Goal: Task Accomplishment & Management: Manage account settings

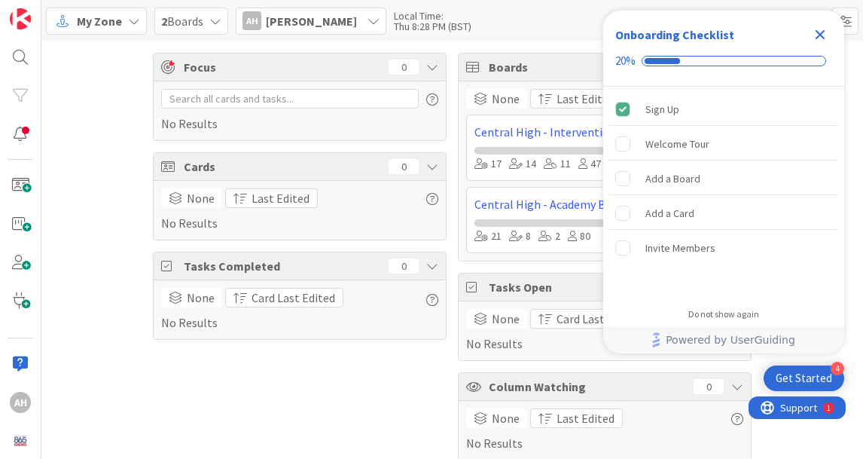
click at [824, 30] on icon "Close Checklist" at bounding box center [821, 35] width 10 height 10
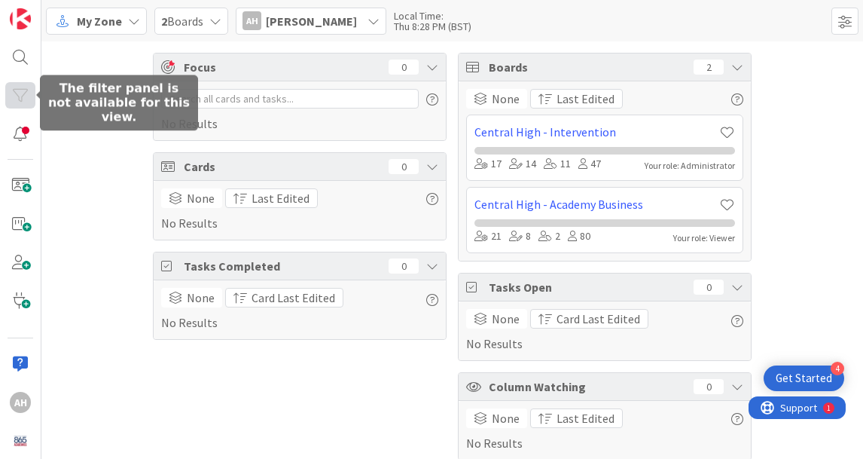
click at [22, 102] on div at bounding box center [20, 95] width 30 height 26
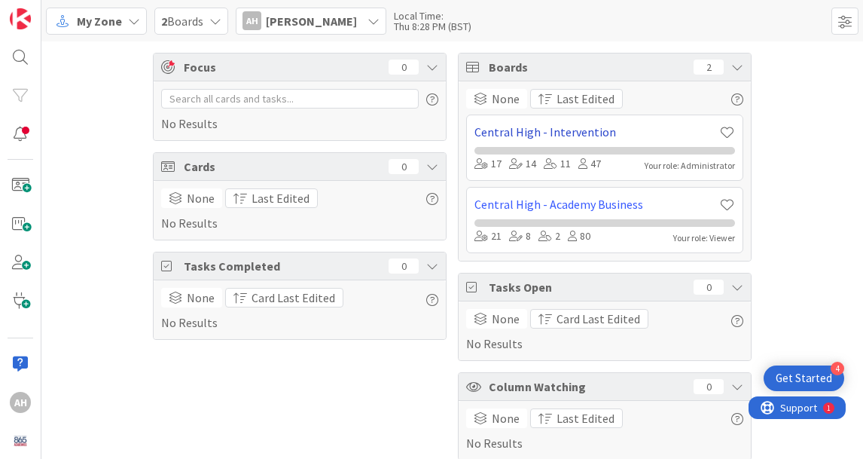
click at [564, 128] on link "Central High - Intervention" at bounding box center [597, 132] width 245 height 18
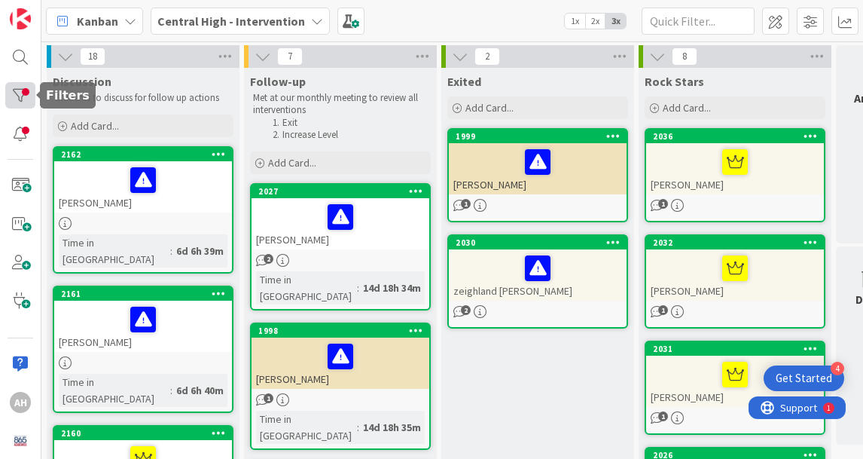
click at [20, 93] on div at bounding box center [20, 95] width 30 height 26
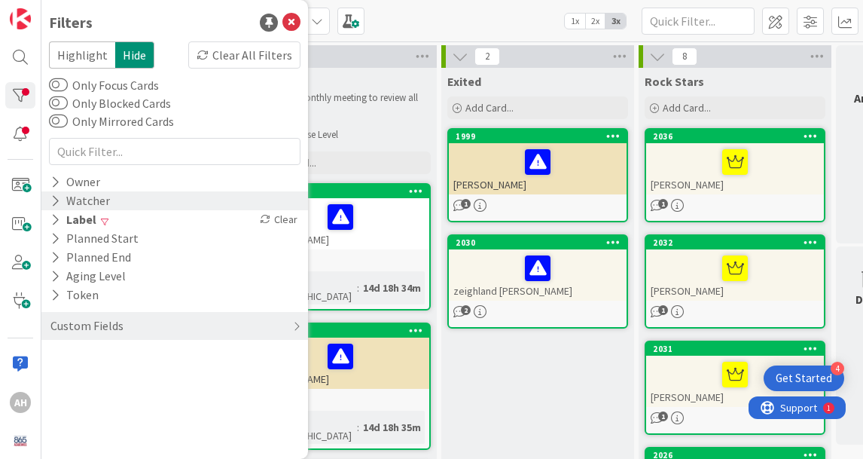
click at [93, 204] on div "Watcher" at bounding box center [80, 200] width 63 height 19
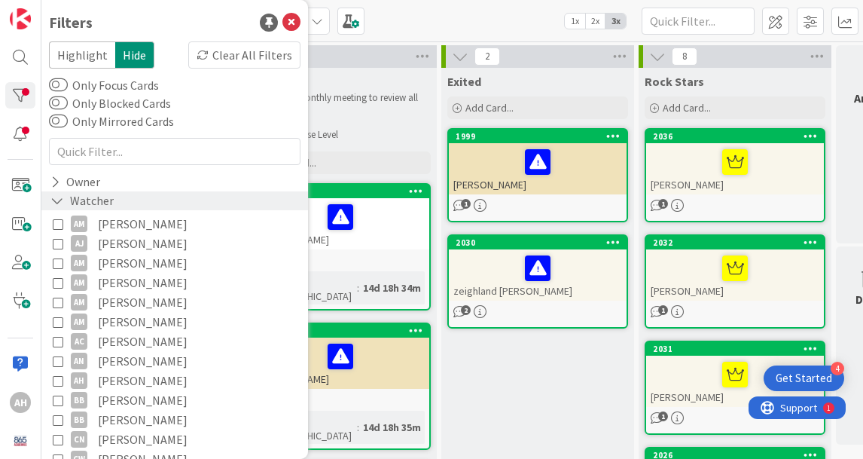
click at [93, 204] on div "Watcher" at bounding box center [82, 200] width 66 height 19
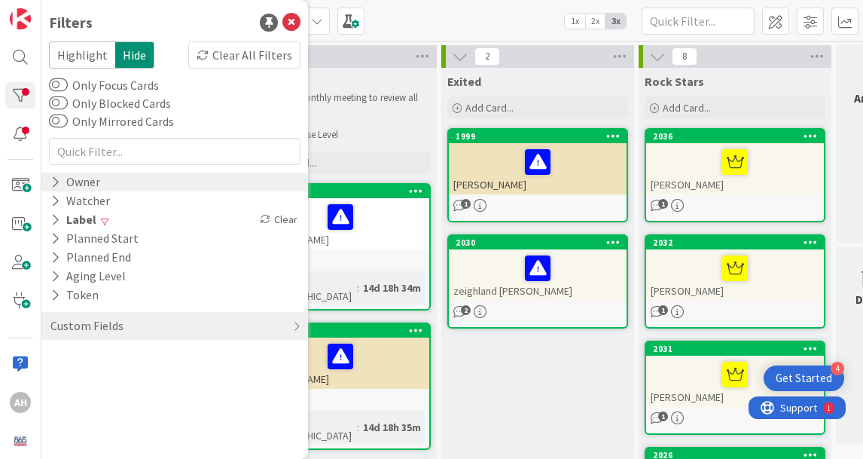
click at [55, 181] on icon at bounding box center [55, 182] width 10 height 13
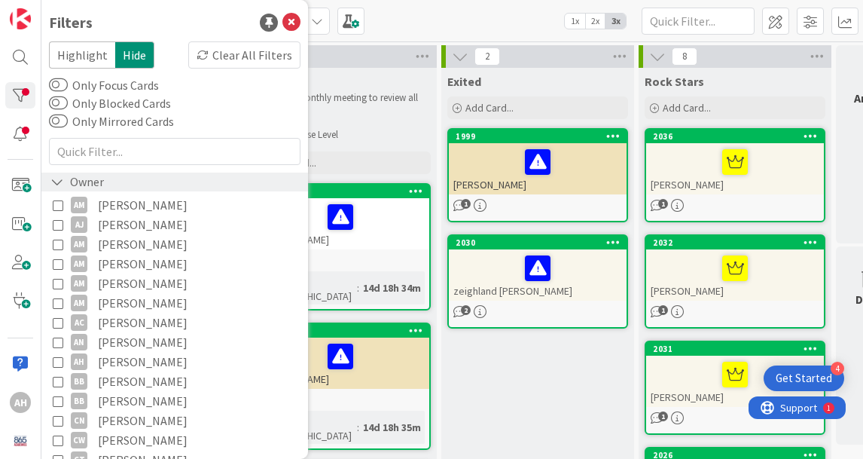
click at [55, 181] on icon at bounding box center [57, 182] width 14 height 13
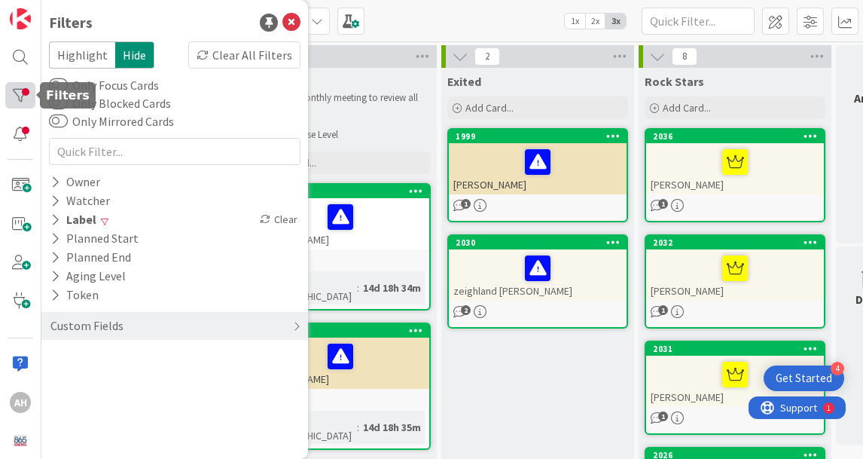
click at [17, 93] on div at bounding box center [20, 95] width 30 height 26
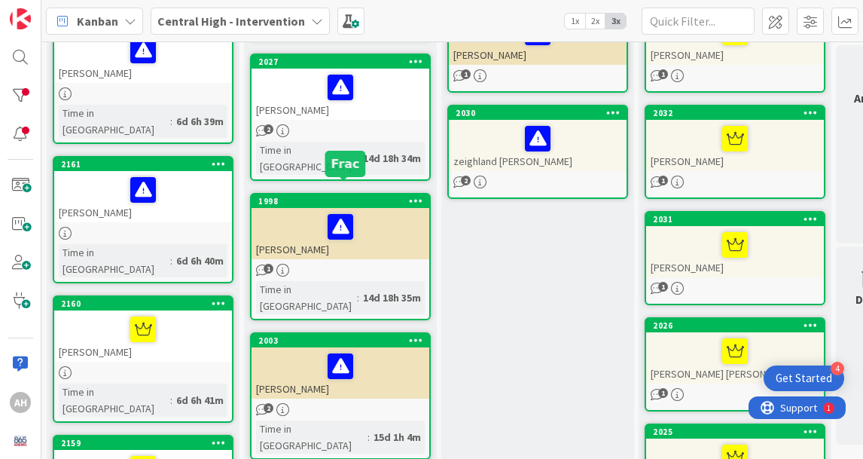
scroll to position [127, 0]
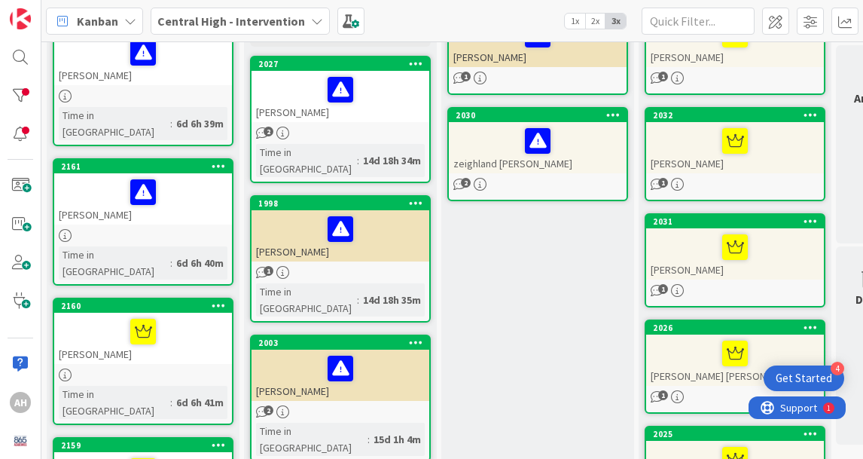
click at [365, 266] on div "1" at bounding box center [341, 272] width 178 height 13
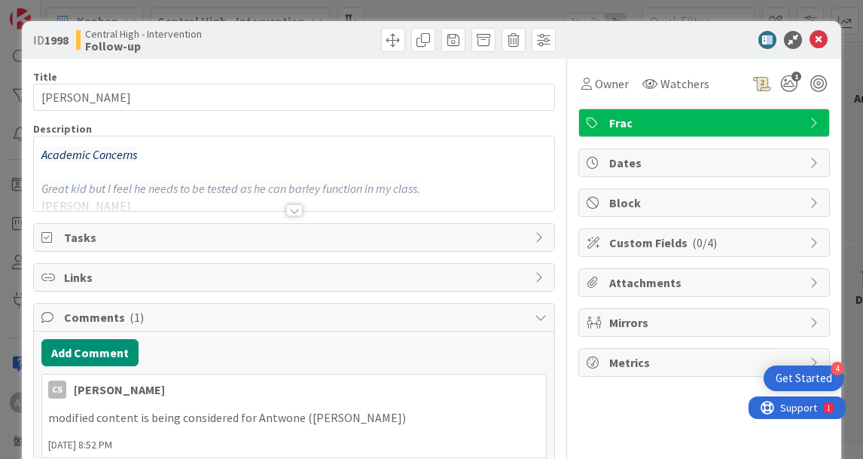
click at [292, 206] on div at bounding box center [294, 210] width 17 height 12
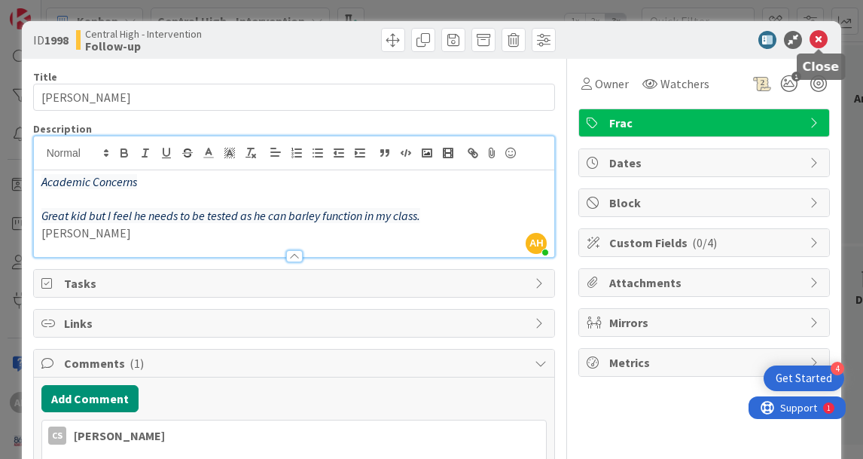
click at [820, 37] on icon at bounding box center [819, 40] width 18 height 18
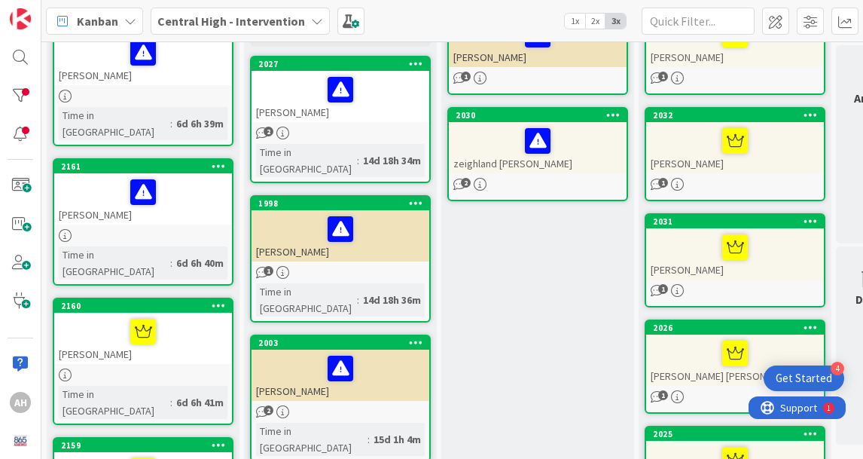
click at [289, 353] on div at bounding box center [340, 369] width 169 height 32
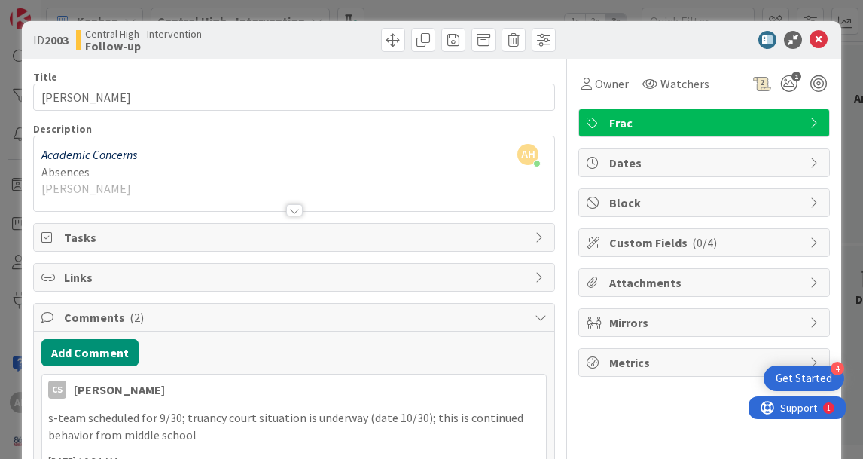
click at [292, 211] on div at bounding box center [294, 210] width 17 height 12
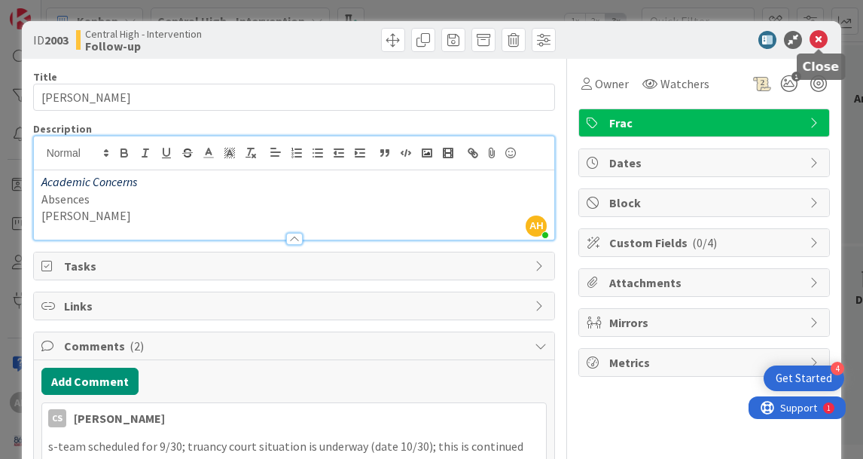
click at [819, 41] on icon at bounding box center [819, 40] width 18 height 18
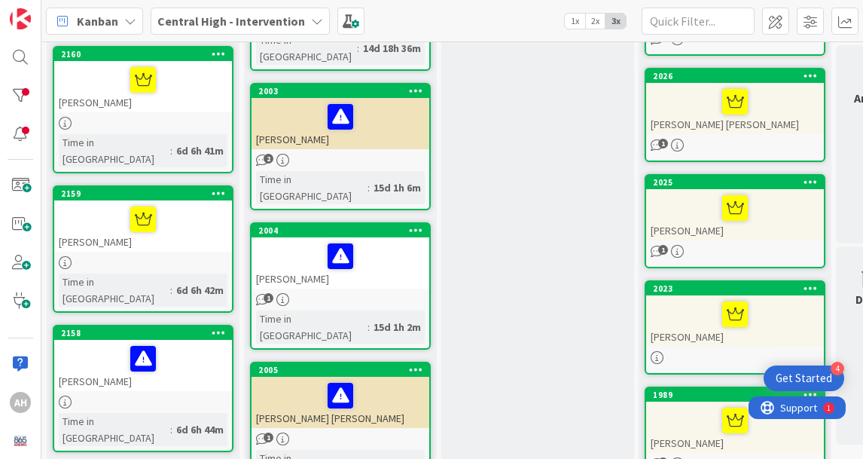
click at [93, 256] on div at bounding box center [143, 262] width 178 height 13
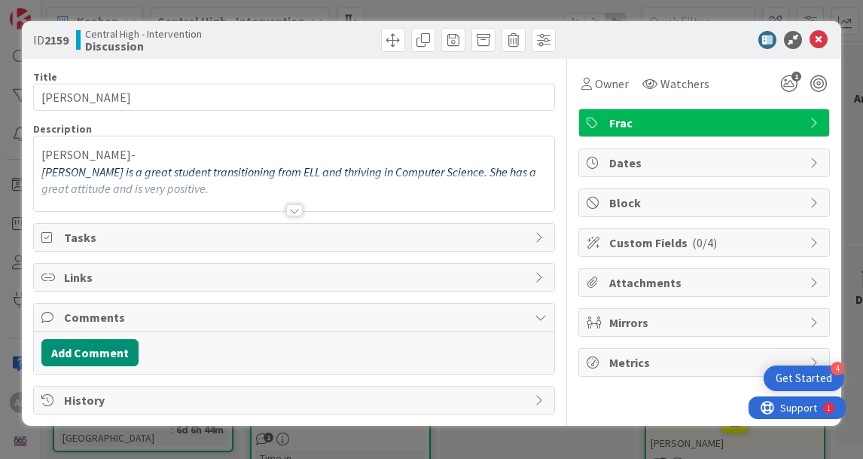
click at [292, 205] on div at bounding box center [294, 210] width 17 height 12
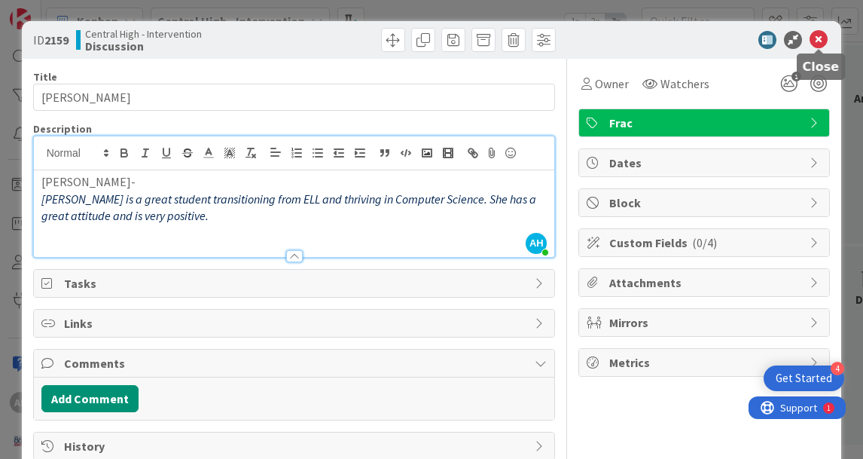
click at [821, 38] on icon at bounding box center [819, 40] width 18 height 18
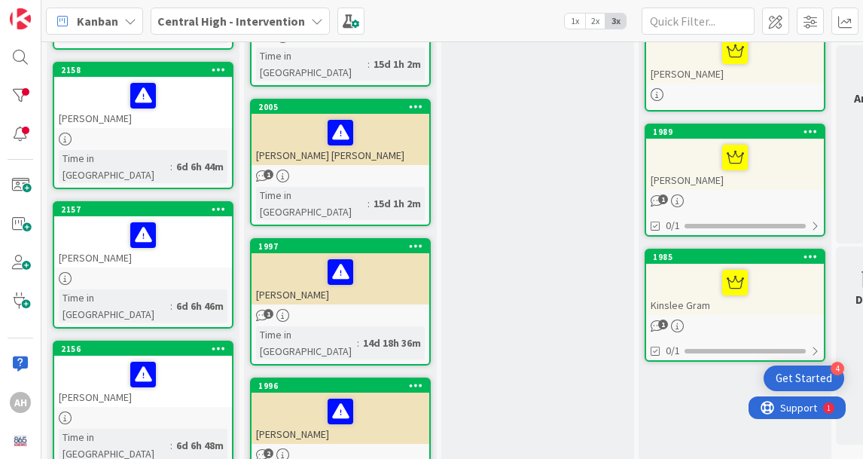
click at [301, 393] on div "[PERSON_NAME]" at bounding box center [341, 418] width 178 height 51
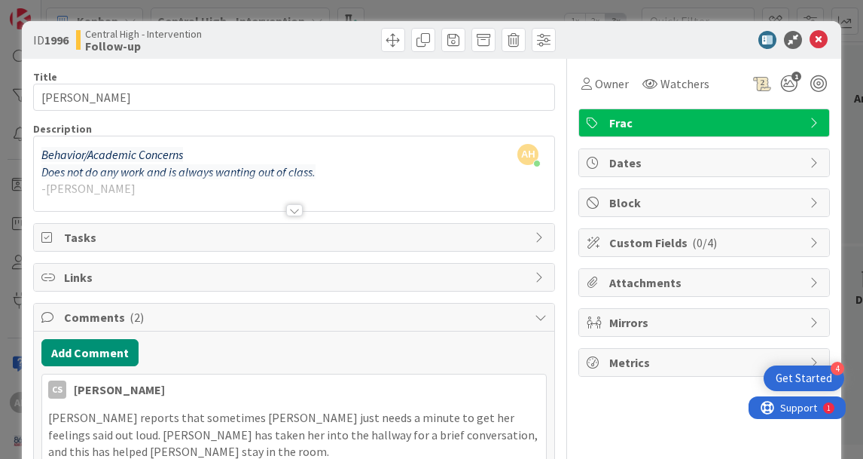
click at [299, 208] on div at bounding box center [294, 210] width 17 height 12
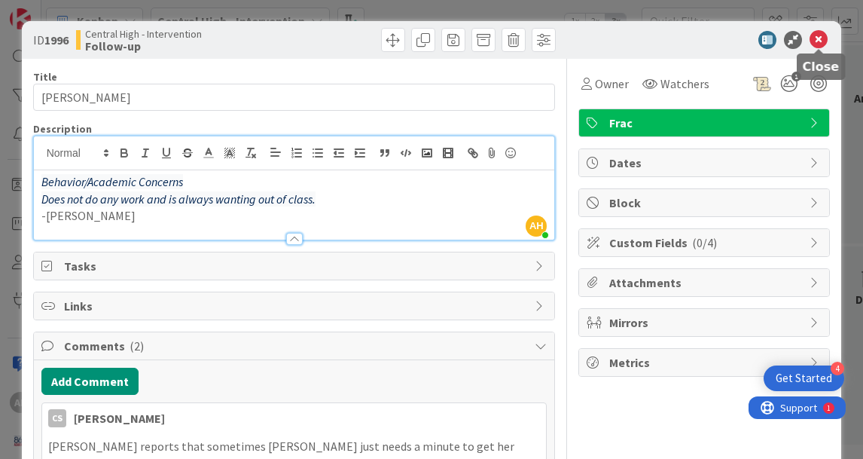
click at [824, 34] on icon at bounding box center [819, 40] width 18 height 18
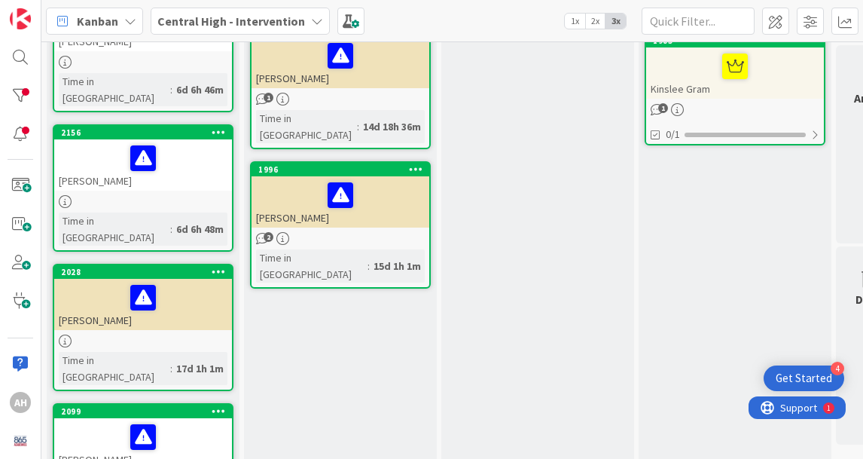
click at [111, 264] on div "2028 [PERSON_NAME] Time in [GEOGRAPHIC_DATA] : 17d 1h 1m" at bounding box center [143, 327] width 181 height 127
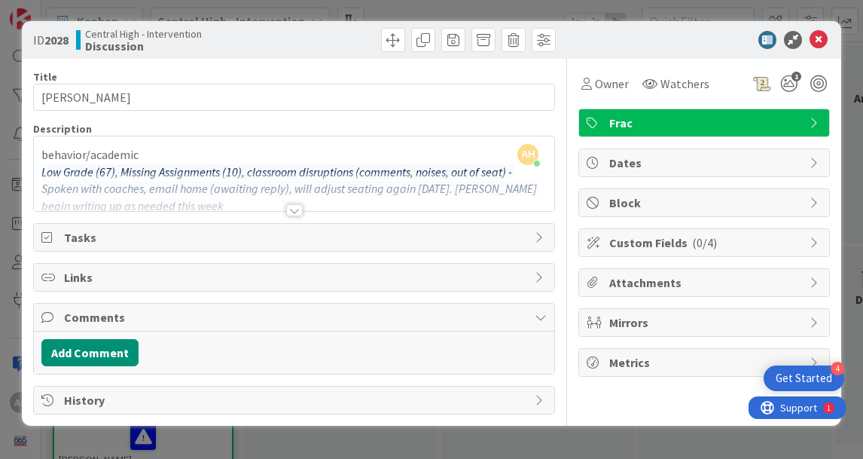
click at [292, 209] on div at bounding box center [294, 210] width 17 height 12
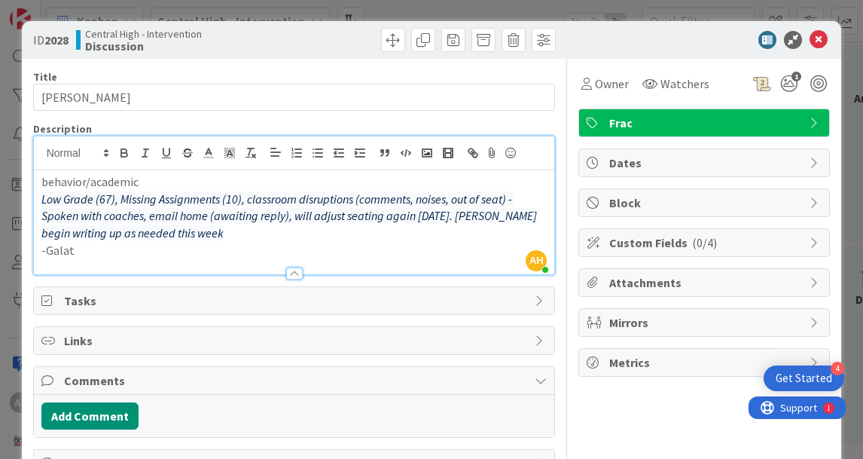
scroll to position [1, 0]
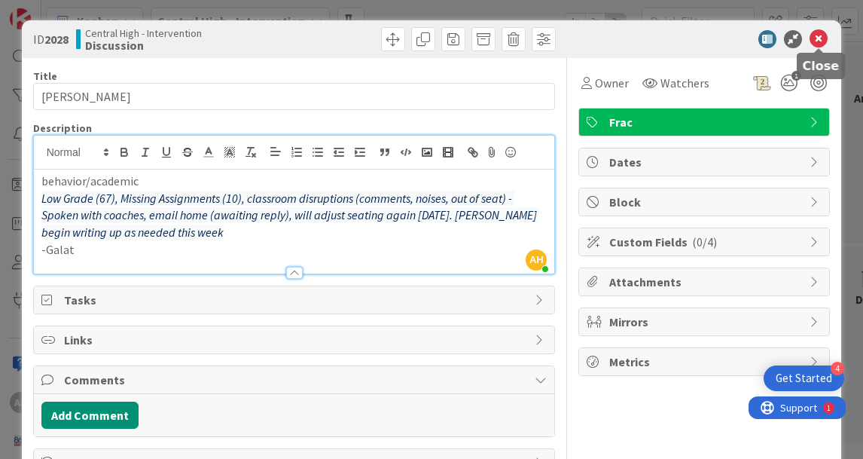
click at [824, 38] on icon at bounding box center [819, 39] width 18 height 18
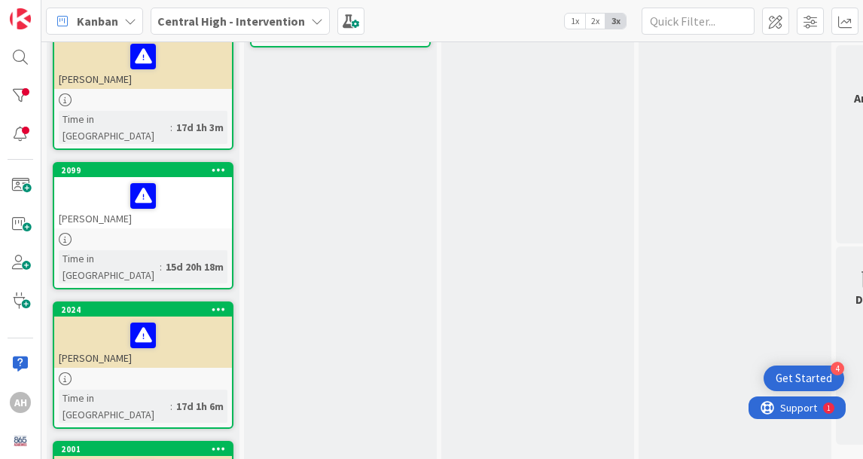
click at [97, 316] on div "[PERSON_NAME]" at bounding box center [143, 341] width 178 height 51
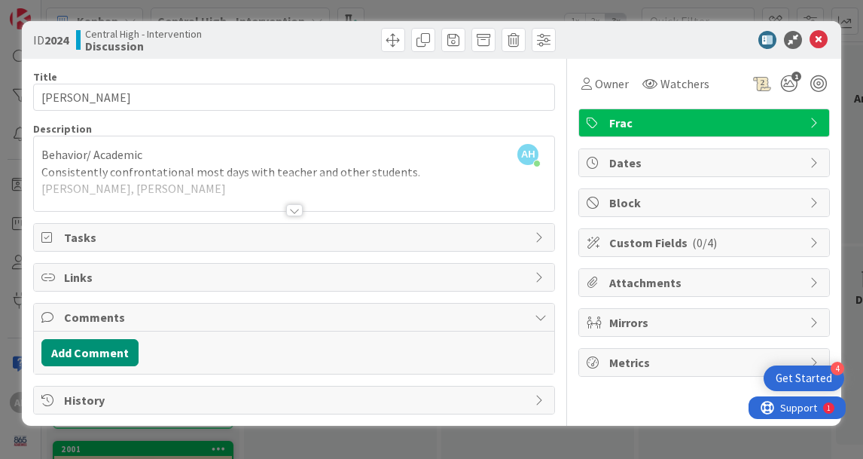
click at [295, 207] on div at bounding box center [294, 210] width 17 height 12
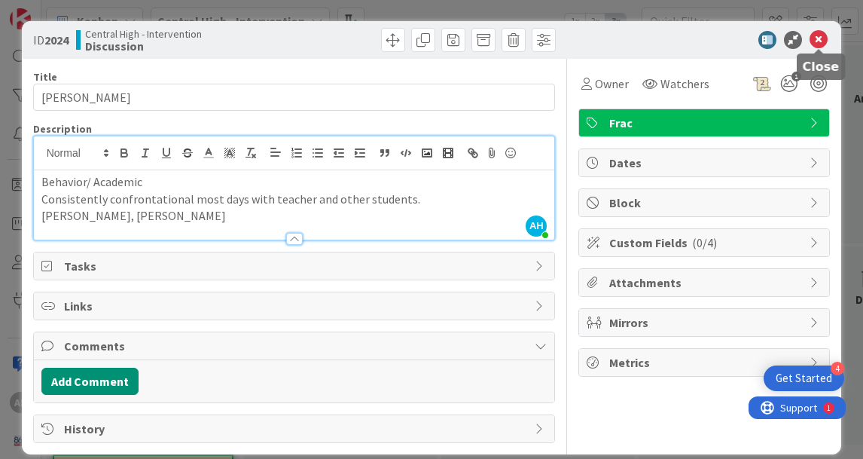
click at [821, 39] on icon at bounding box center [819, 40] width 18 height 18
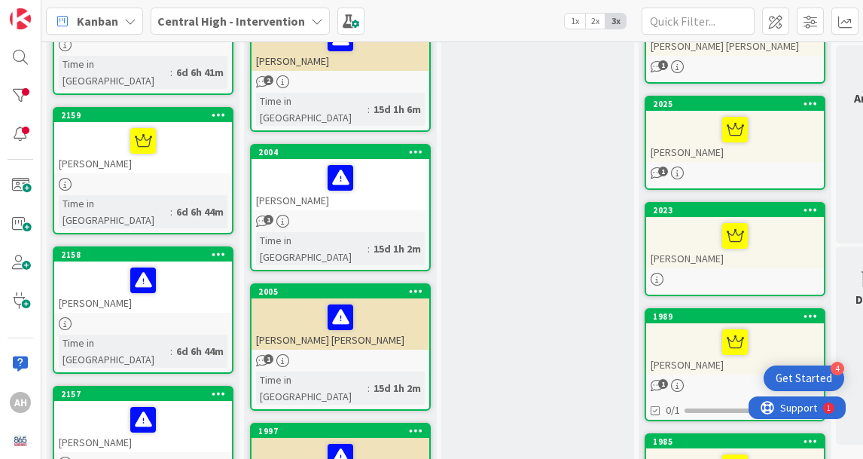
click at [320, 298] on div "[PERSON_NAME] [PERSON_NAME]" at bounding box center [341, 323] width 178 height 51
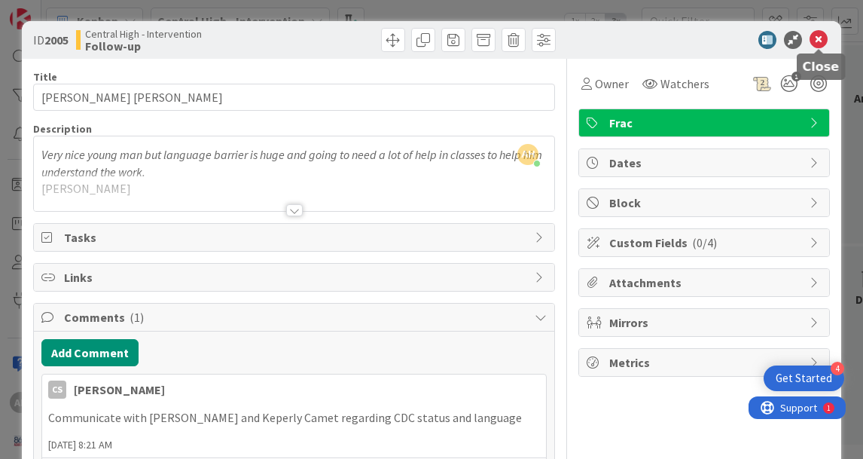
click at [824, 38] on icon at bounding box center [819, 40] width 18 height 18
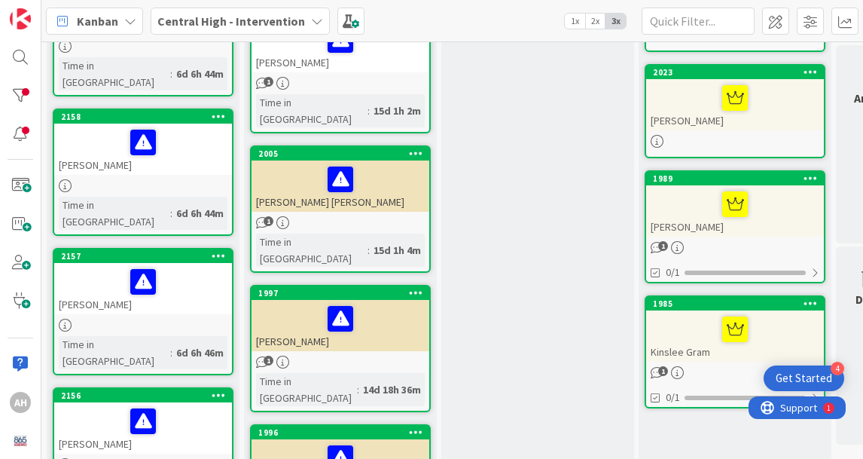
click at [310, 300] on div "[PERSON_NAME]" at bounding box center [341, 325] width 178 height 51
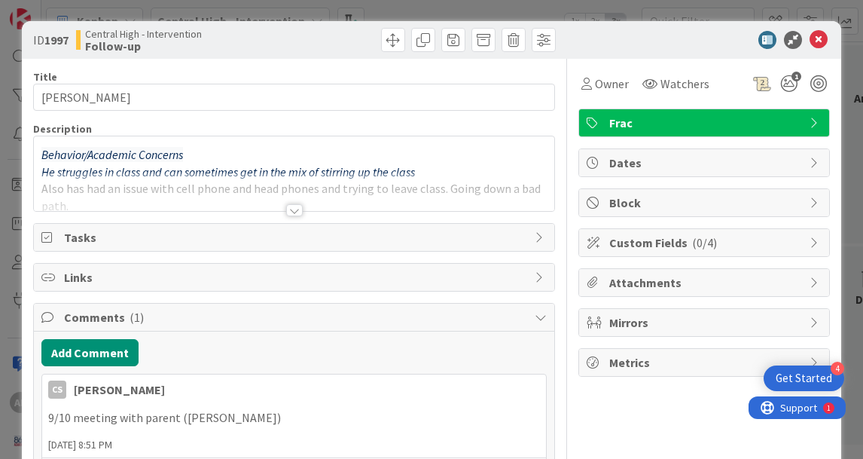
click at [291, 213] on div at bounding box center [294, 210] width 17 height 12
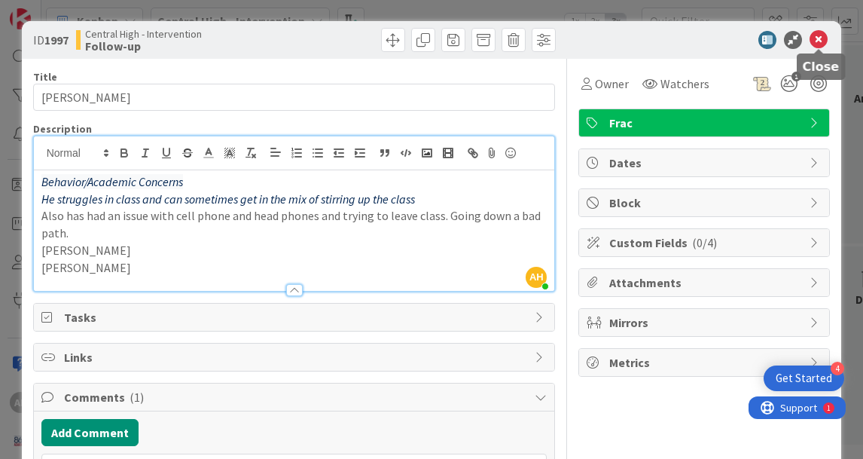
click at [821, 41] on icon at bounding box center [819, 40] width 18 height 18
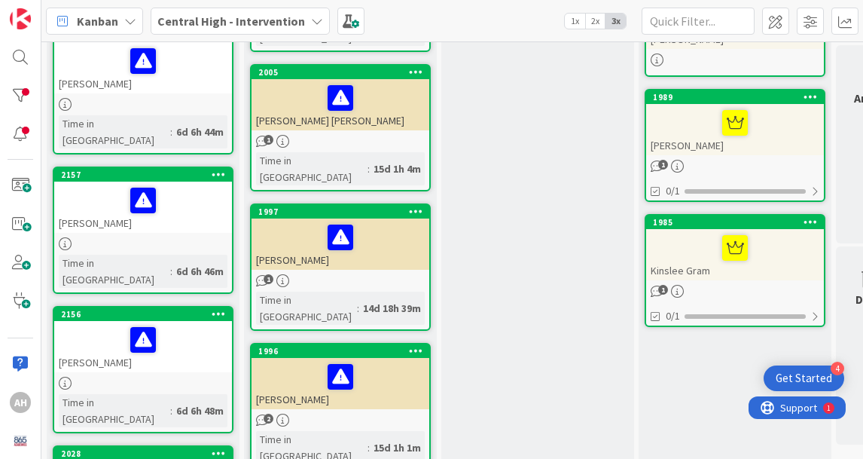
scroll to position [689, 0]
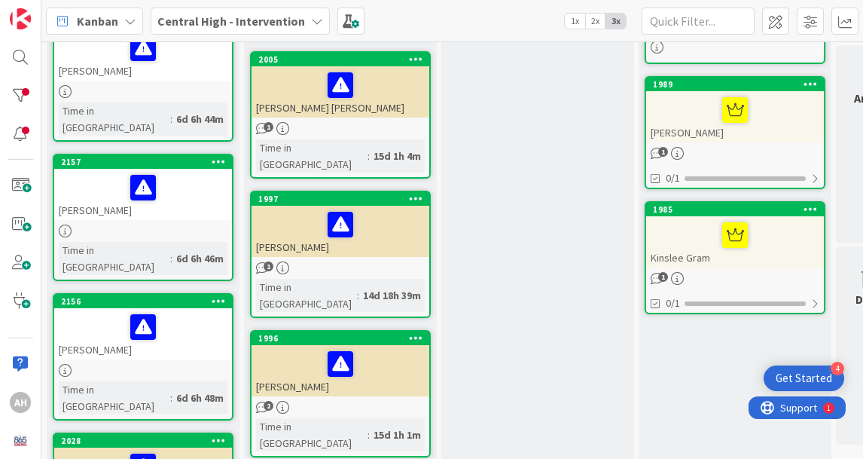
click at [311, 345] on div "[PERSON_NAME]" at bounding box center [341, 370] width 178 height 51
